Goal: Task Accomplishment & Management: Use online tool/utility

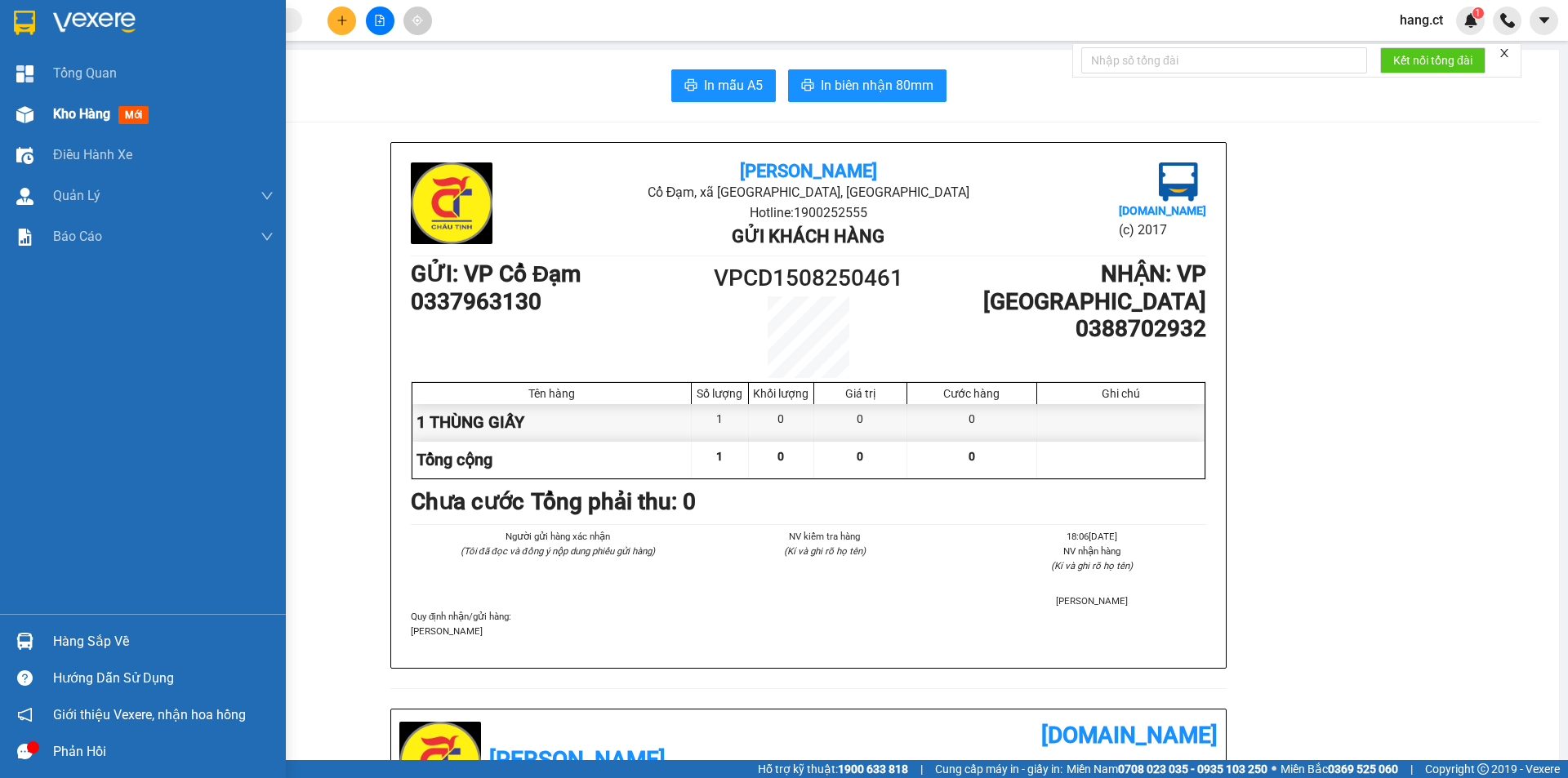
click at [80, 113] on span "Kho hàng" at bounding box center [81, 114] width 57 height 16
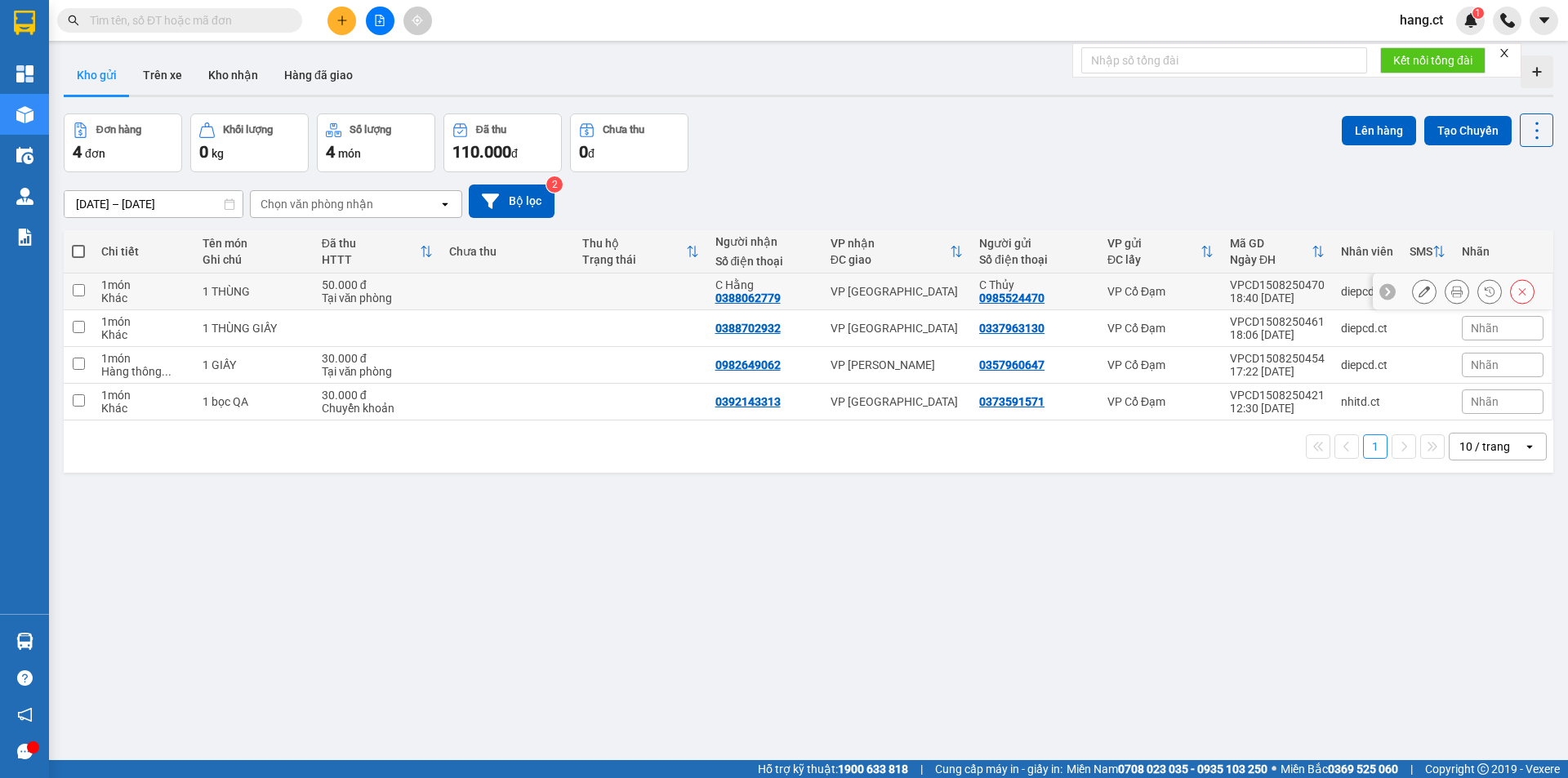
click at [419, 299] on div "Tại văn phòng" at bounding box center [378, 298] width 112 height 13
checkbox input "true"
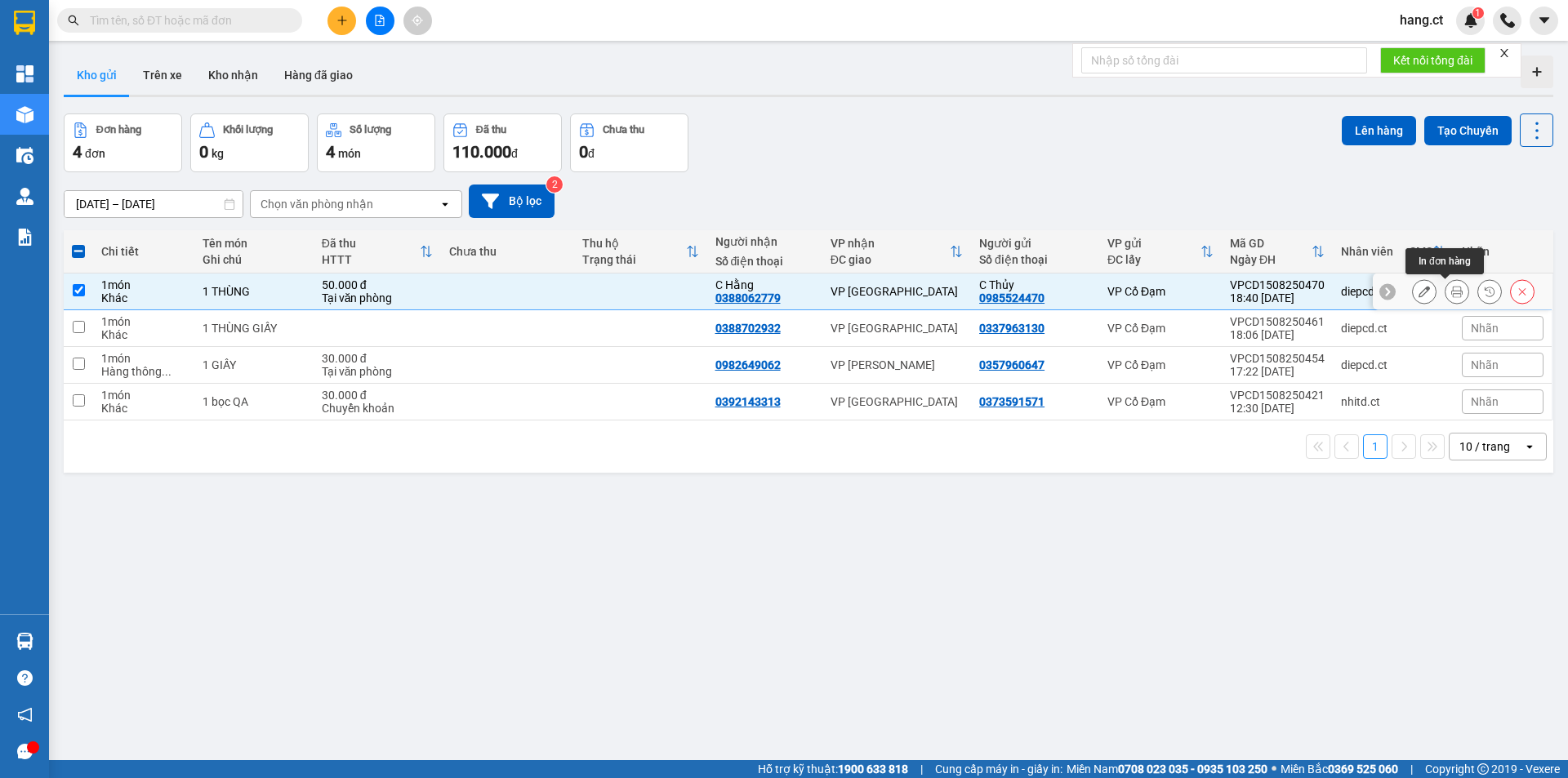
click at [1451, 293] on button at bounding box center [1457, 292] width 23 height 29
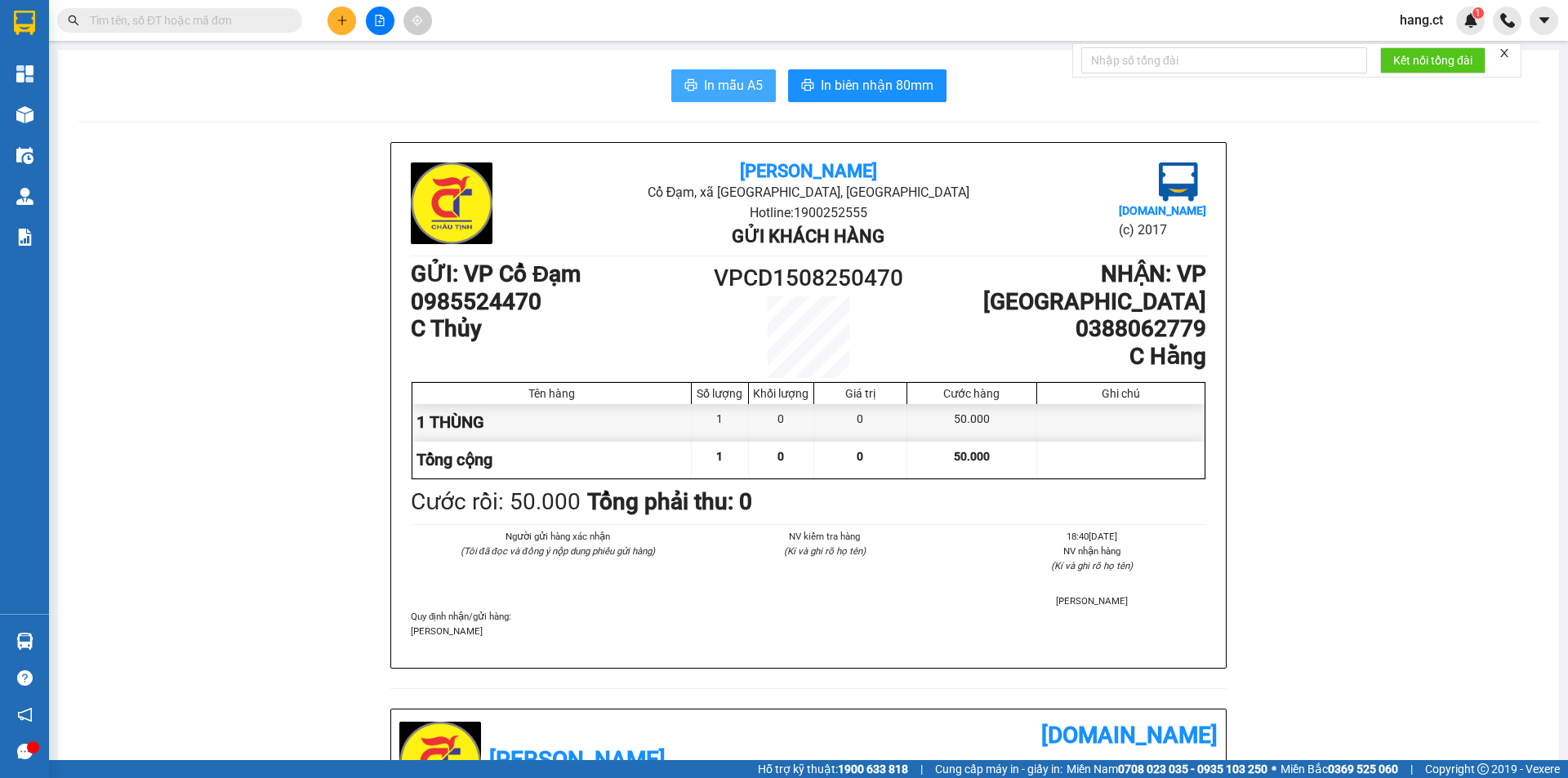
click at [704, 87] on span "In mẫu A5" at bounding box center [732, 85] width 58 height 20
click at [739, 81] on span "In mẫu A5" at bounding box center [732, 85] width 58 height 20
click at [725, 86] on span "In mẫu A5" at bounding box center [732, 85] width 58 height 20
